Goal: Task Accomplishment & Management: Manage account settings

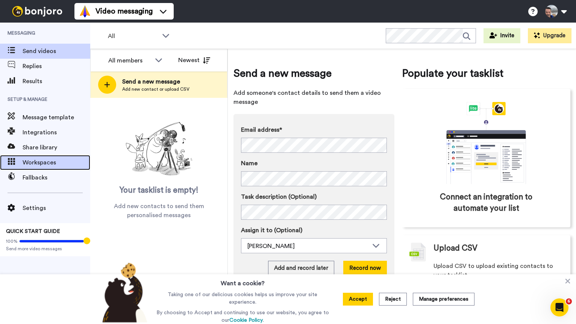
click at [53, 161] on span "Workspaces" at bounding box center [57, 162] width 68 height 9
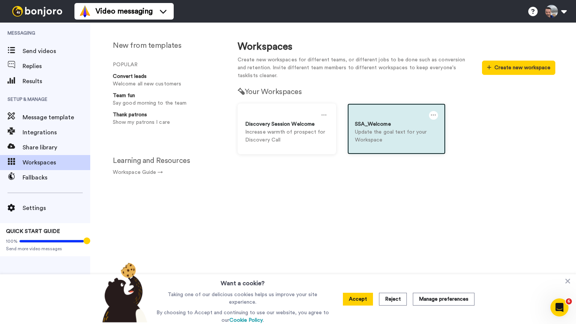
click at [400, 137] on p "Update the goal text for your Workspace" at bounding box center [397, 136] width 84 height 16
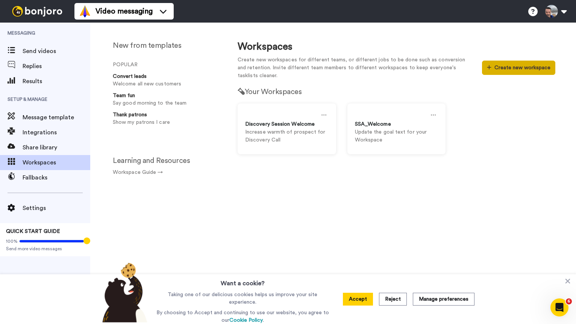
click at [527, 67] on button "Create new workspace" at bounding box center [518, 68] width 73 height 14
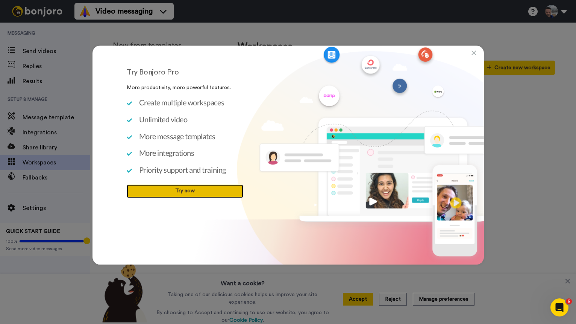
click at [174, 196] on link "Try now" at bounding box center [185, 192] width 117 height 14
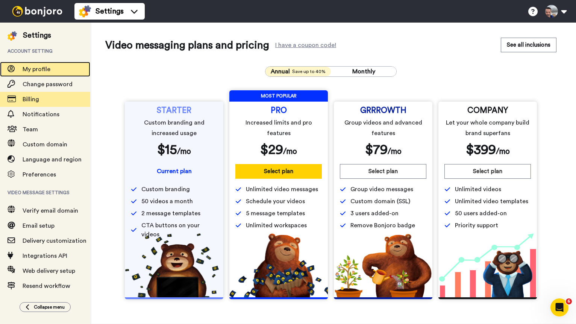
click at [35, 66] on span "My profile" at bounding box center [37, 69] width 28 height 6
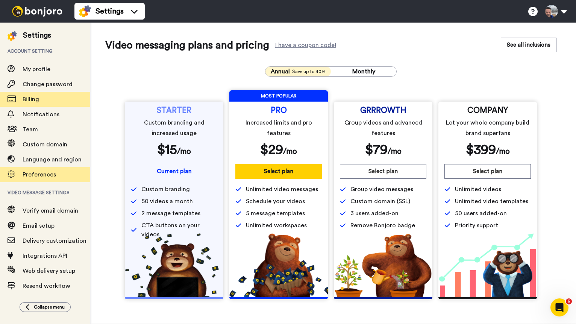
scroll to position [5, 0]
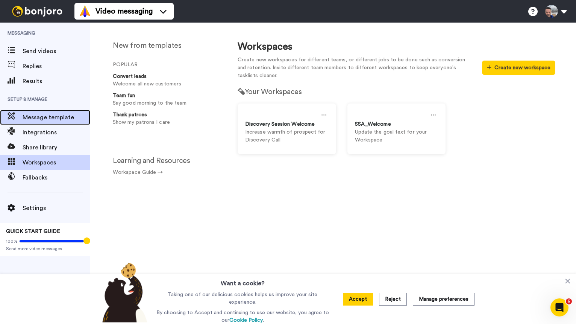
click at [47, 122] on div "Message template" at bounding box center [45, 117] width 90 height 15
